Goal: Task Accomplishment & Management: Use online tool/utility

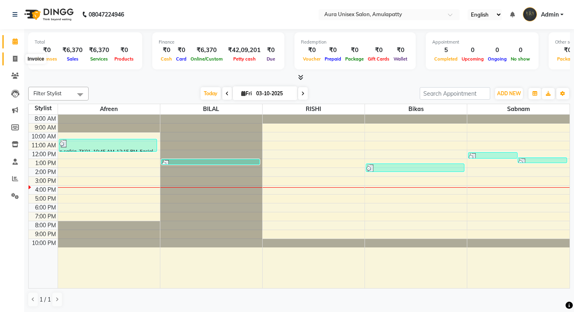
click at [16, 58] on icon at bounding box center [15, 59] width 4 height 6
select select "service"
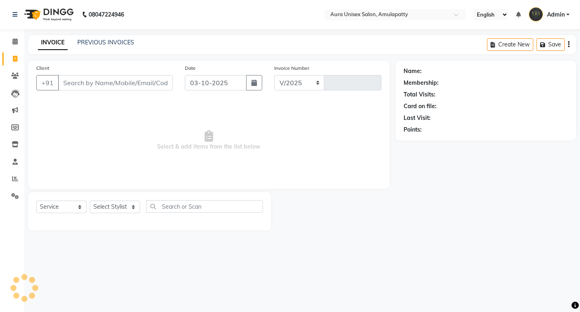
select select "837"
type input "1170"
click at [89, 82] on input "Client" at bounding box center [115, 82] width 115 height 15
type input "8404026423"
click at [144, 85] on span "Add Client" at bounding box center [152, 83] width 32 height 8
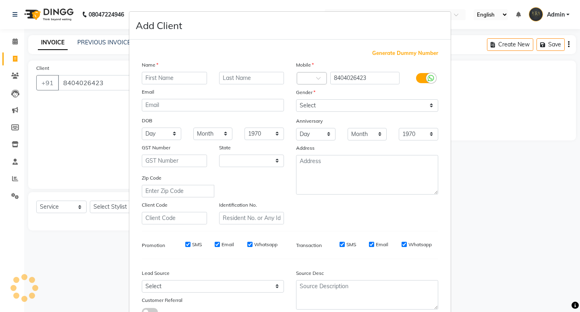
select select "4"
click at [157, 83] on input "text" at bounding box center [174, 78] width 65 height 12
type input "panchurika"
click at [505, 196] on ngb-modal-window "Add Client Generate Dummy Number Name panchurika Email DOB Day 01 02 03 04 05 0…" at bounding box center [290, 156] width 580 height 312
click at [502, 196] on ngb-modal-window "Add Client Generate Dummy Number Name panchurika Email DOB Day 01 02 03 04 05 0…" at bounding box center [290, 156] width 580 height 312
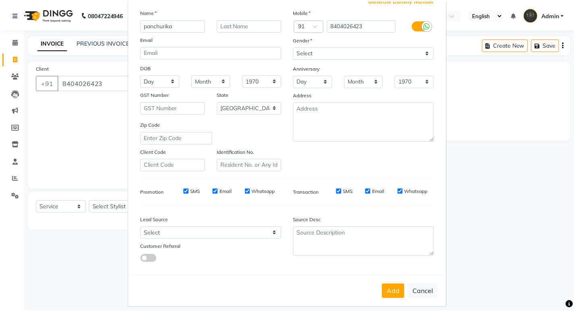
scroll to position [60, 0]
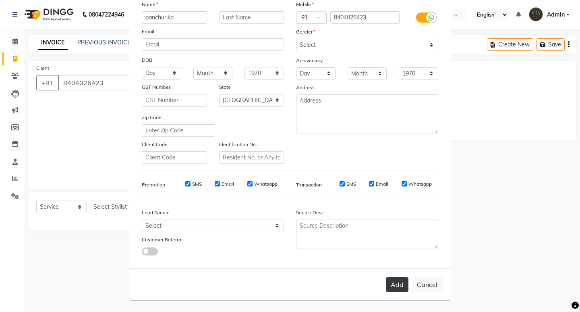
click at [399, 284] on button "Add" at bounding box center [397, 284] width 23 height 15
click at [387, 282] on button "Add" at bounding box center [397, 284] width 23 height 15
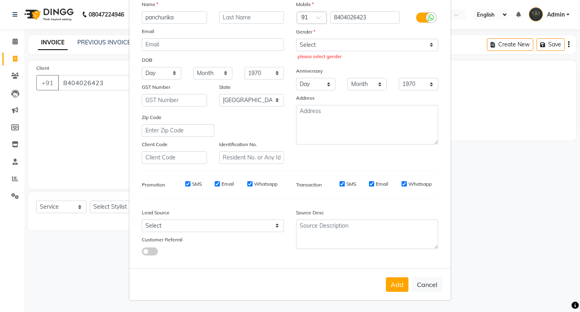
click at [535, 98] on ngb-modal-window "Add Client Generate Dummy Number Name panchurika Email DOB Day 01 02 03 04 05 0…" at bounding box center [290, 156] width 580 height 312
click at [96, 132] on ngb-modal-window "Add Client Generate Dummy Number Name panchurika Email DOB Day 01 02 03 04 05 0…" at bounding box center [290, 156] width 580 height 312
click at [472, 123] on ngb-modal-window "Add Client Generate Dummy Number Name panchurika Email DOB Day 01 02 03 04 05 0…" at bounding box center [290, 156] width 580 height 312
click at [352, 46] on select "Select [DEMOGRAPHIC_DATA] [DEMOGRAPHIC_DATA] Other Prefer Not To Say" at bounding box center [367, 45] width 142 height 12
select select "[DEMOGRAPHIC_DATA]"
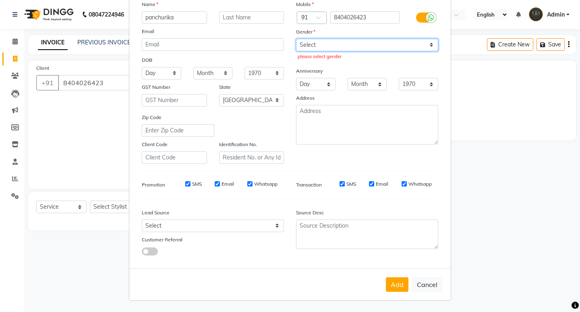
click at [296, 39] on select "Select [DEMOGRAPHIC_DATA] [DEMOGRAPHIC_DATA] Other Prefer Not To Say" at bounding box center [367, 45] width 142 height 12
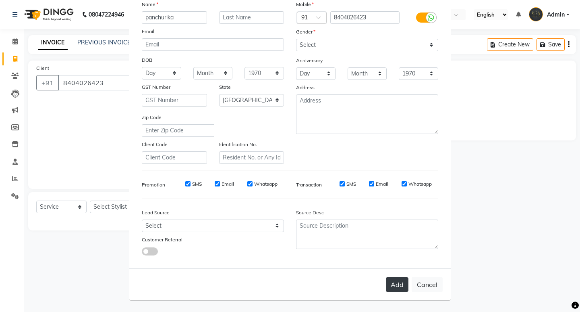
click at [391, 285] on button "Add" at bounding box center [397, 284] width 23 height 15
select select
select select "null"
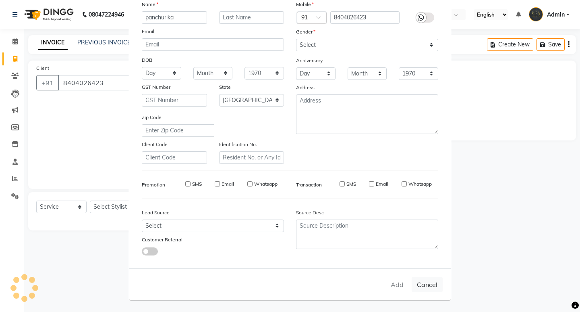
select select
checkbox input "false"
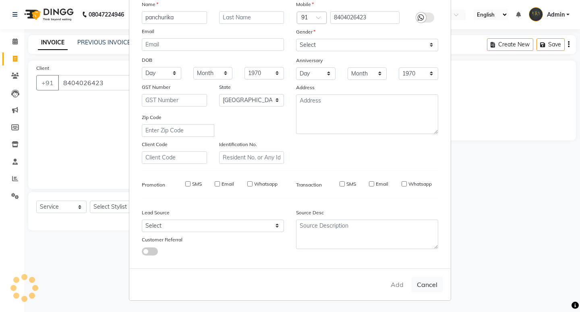
checkbox input "false"
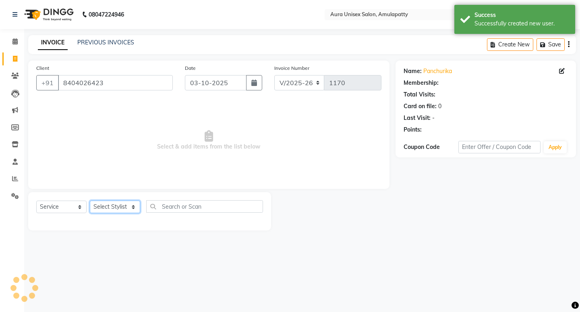
click at [116, 205] on select "Select Stylist [PERSON_NAME] BILAL RISHI Sabnam" at bounding box center [115, 206] width 50 height 12
select select "88666"
click at [90, 200] on select "Select Stylist [PERSON_NAME] BILAL RISHI Sabnam" at bounding box center [115, 206] width 50 height 12
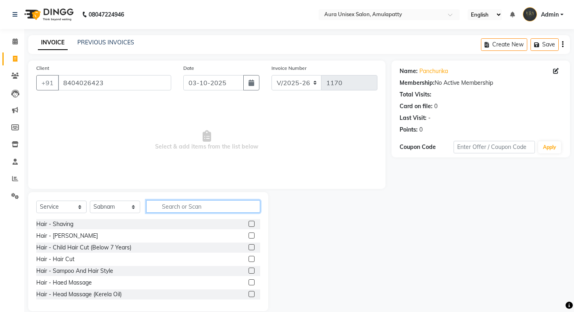
click at [160, 207] on input "text" at bounding box center [203, 206] width 114 height 12
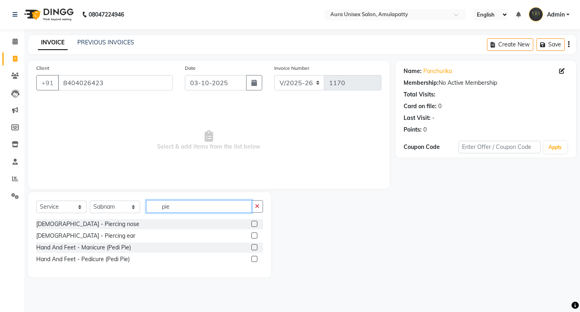
type input "pie"
click at [257, 260] on label at bounding box center [254, 259] width 6 height 6
click at [257, 260] on input "checkbox" at bounding box center [253, 258] width 5 height 5
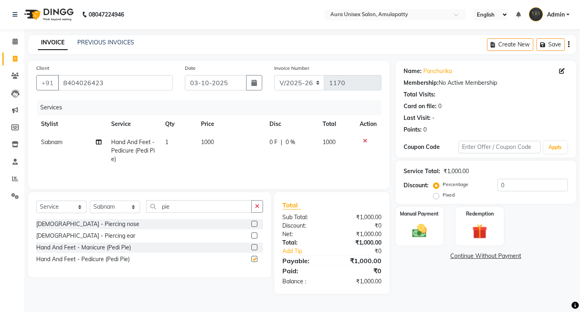
checkbox input "false"
click at [119, 208] on select "Select Stylist [PERSON_NAME] BILAL RISHI Sabnam" at bounding box center [115, 206] width 50 height 12
select select "71789"
click at [90, 200] on select "Select Stylist [PERSON_NAME] BILAL RISHI Sabnam" at bounding box center [115, 206] width 50 height 12
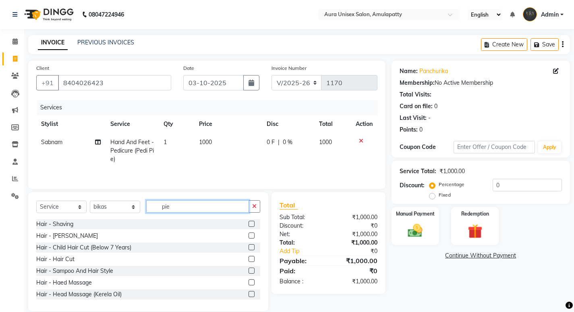
click at [187, 212] on input "pie" at bounding box center [197, 206] width 103 height 12
type input "p"
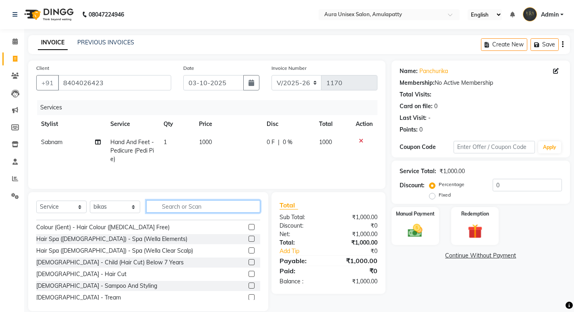
scroll to position [161, 0]
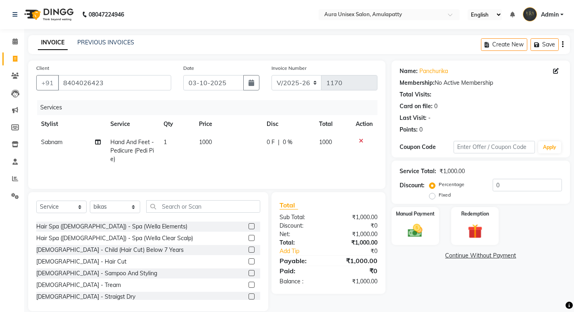
click at [249, 263] on label at bounding box center [252, 261] width 6 height 6
click at [249, 263] on input "checkbox" at bounding box center [251, 261] width 5 height 5
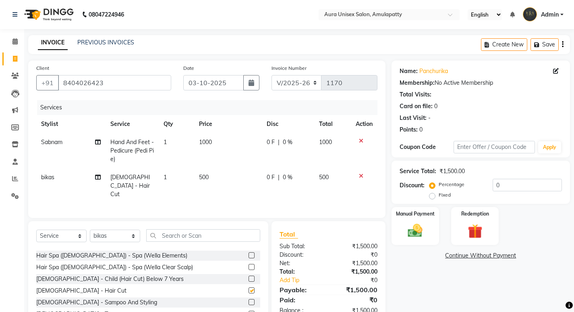
checkbox input "false"
click at [408, 230] on img at bounding box center [415, 230] width 25 height 17
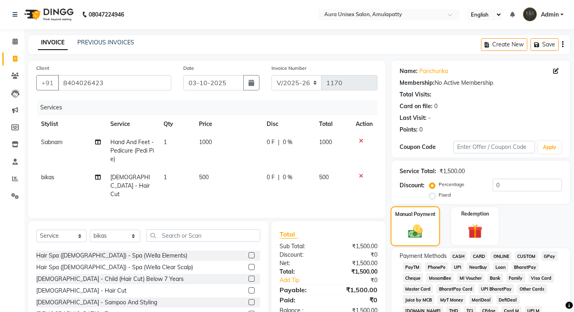
scroll to position [121, 0]
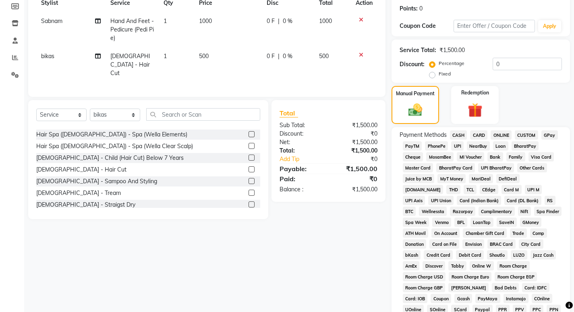
click at [551, 137] on span "GPay" at bounding box center [550, 134] width 17 height 9
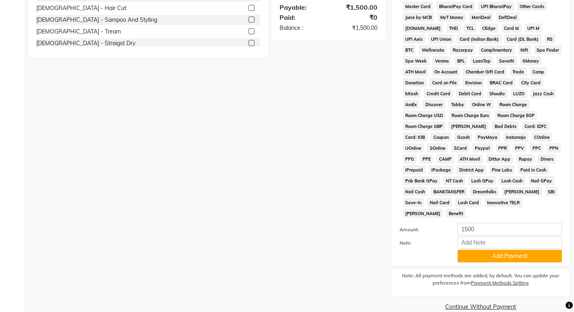
scroll to position [284, 0]
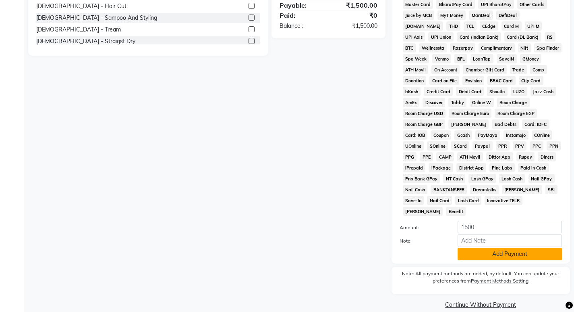
click at [468, 247] on button "Add Payment" at bounding box center [510, 253] width 104 height 12
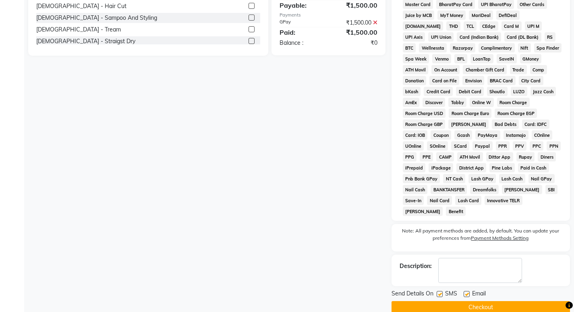
click at [462, 301] on button "Checkout" at bounding box center [481, 307] width 179 height 12
